Goal: Check status

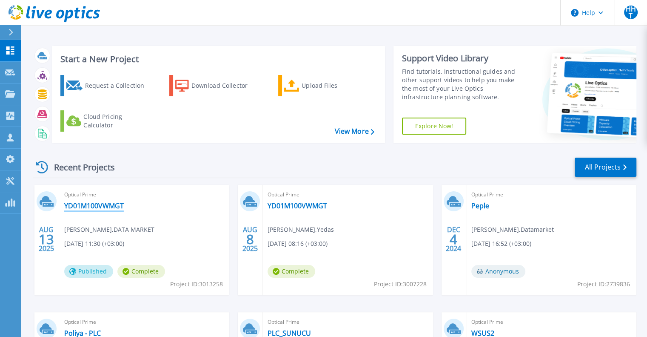
click at [104, 205] on link "YD01M100VWMGT" at bounding box center [94, 205] width 60 height 9
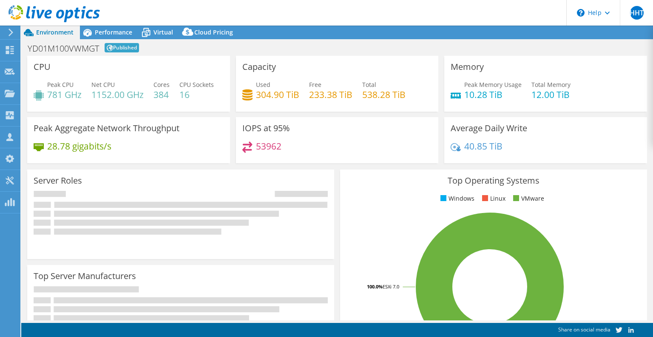
select select "USD"
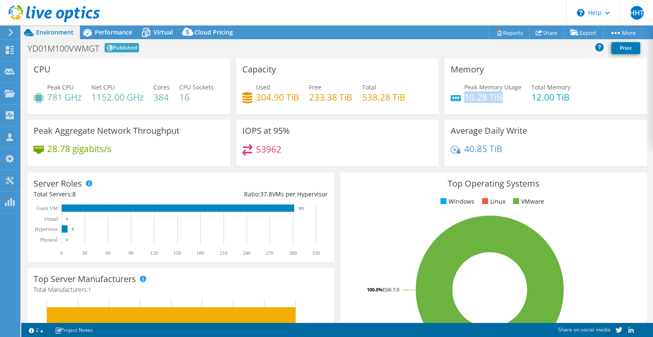
drag, startPoint x: 487, startPoint y: 96, endPoint x: 461, endPoint y: 91, distance: 26.3
click at [465, 92] on h4 "10.28 TiB" at bounding box center [493, 96] width 57 height 9
click at [470, 110] on div "Peak Memory Usage 10.28 TiB Total Memory 12.00 TiB" at bounding box center [546, 97] width 190 height 28
drag, startPoint x: 499, startPoint y: 97, endPoint x: 463, endPoint y: 96, distance: 36.6
click at [465, 96] on h4 "10.28 TiB" at bounding box center [493, 96] width 57 height 9
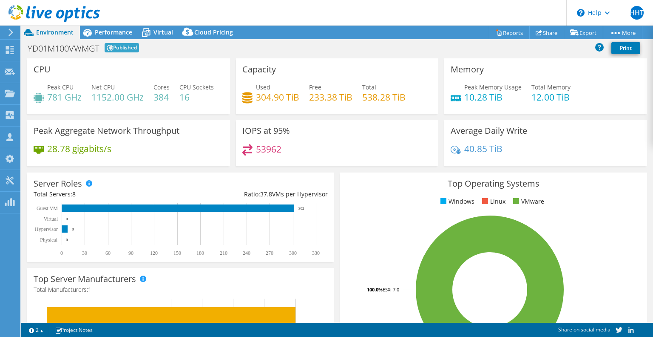
click at [470, 110] on div "Memory Peak Memory Usage 10.28 TiB Total Memory 12.00 TiB" at bounding box center [546, 86] width 203 height 56
drag, startPoint x: 536, startPoint y: 97, endPoint x: 572, endPoint y: 96, distance: 36.2
click at [572, 96] on div "Peak Memory Usage 10.28 TiB Total Memory 12.00 TiB" at bounding box center [546, 97] width 190 height 28
drag, startPoint x: 476, startPoint y: 100, endPoint x: 449, endPoint y: 97, distance: 26.5
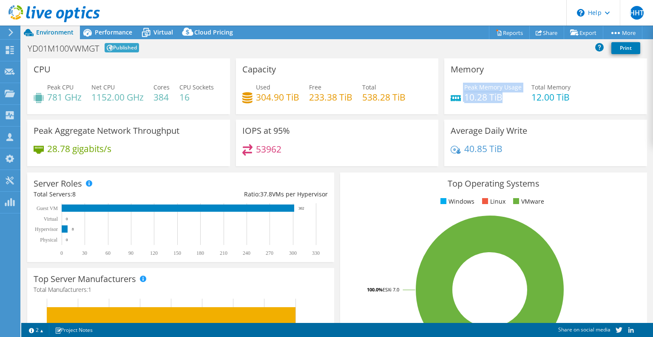
click at [451, 97] on div "Peak Memory Usage 10.28 TiB" at bounding box center [486, 92] width 71 height 19
click at [476, 114] on div "Memory Peak Memory Usage 10.28 TiB Total Memory 12.00 TiB" at bounding box center [546, 86] width 203 height 56
